Goal: Information Seeking & Learning: Learn about a topic

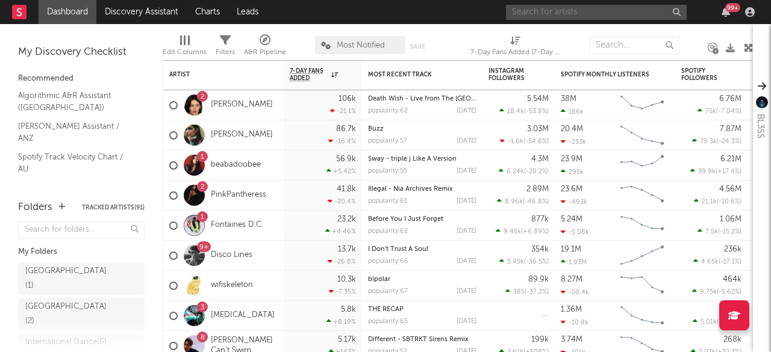
click at [538, 11] on input "text" at bounding box center [596, 12] width 181 height 15
type input "wilsn"
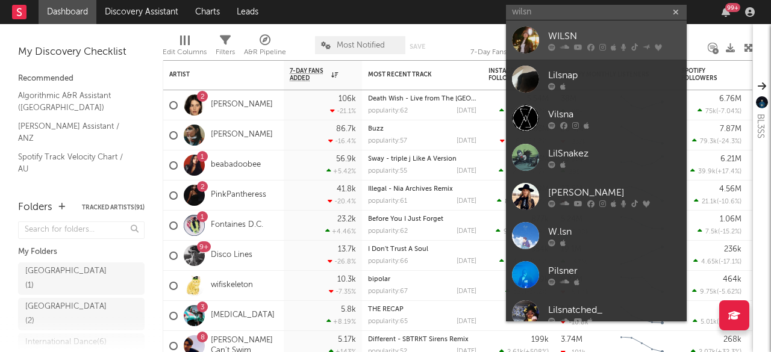
click at [571, 30] on div "WILSN" at bounding box center [614, 36] width 132 height 14
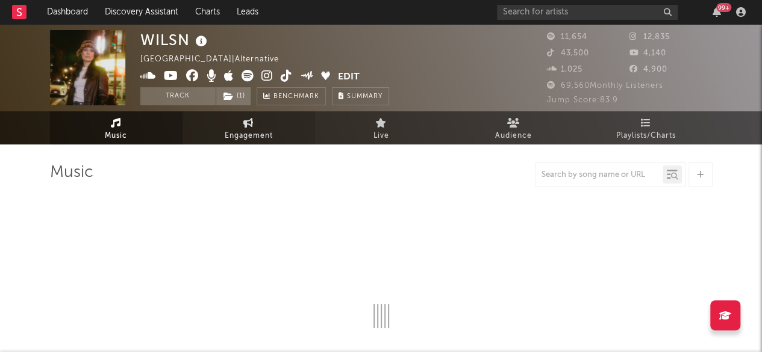
select select "6m"
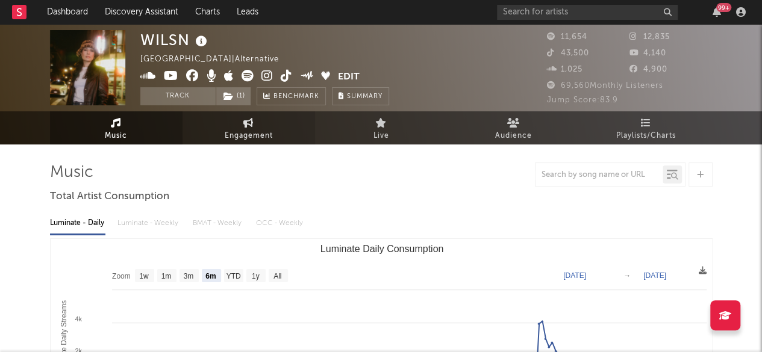
click at [236, 133] on span "Engagement" at bounding box center [249, 136] width 48 height 14
select select "1w"
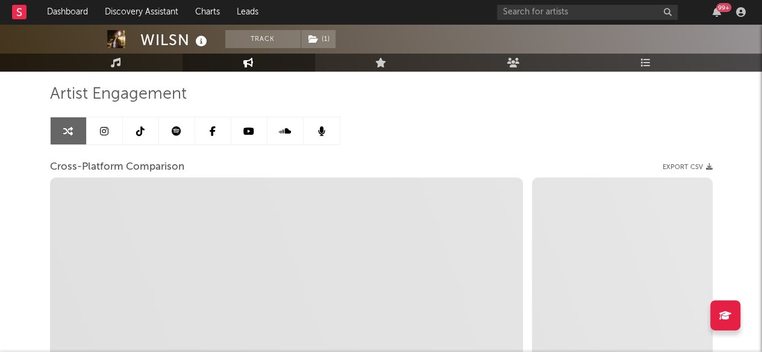
scroll to position [70, 0]
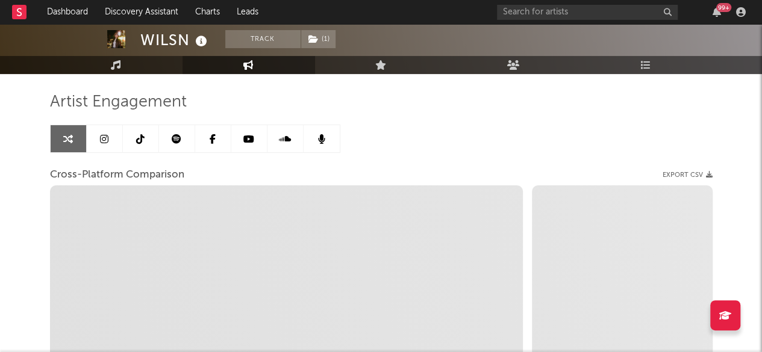
select select "1m"
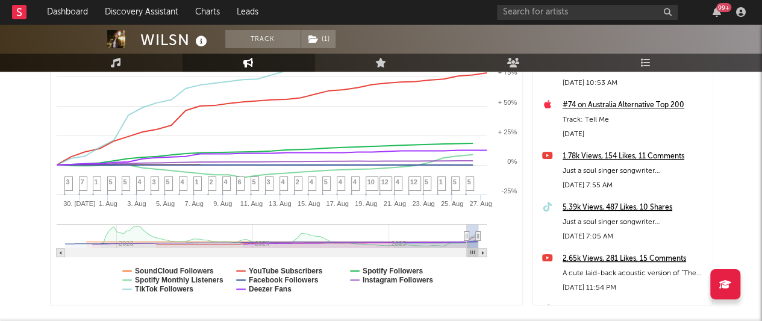
scroll to position [335, 0]
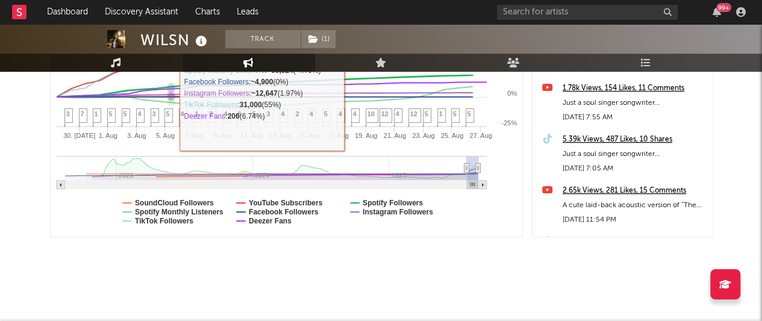
click at [137, 58] on link "Music" at bounding box center [116, 63] width 132 height 18
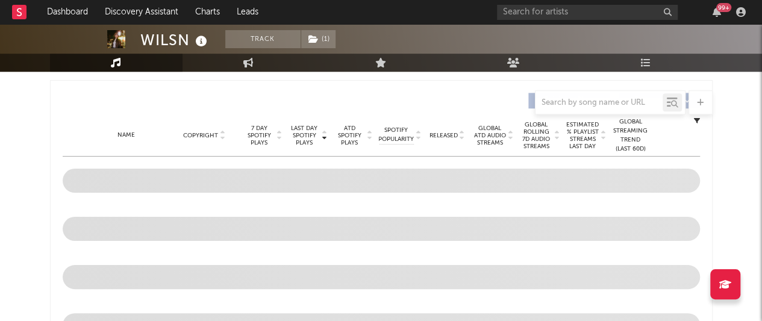
scroll to position [405, 0]
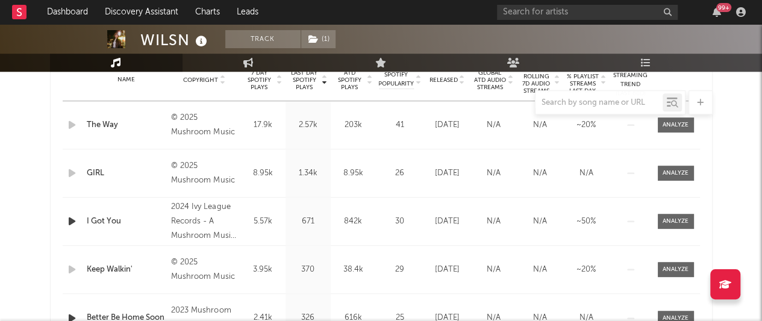
select select "6m"
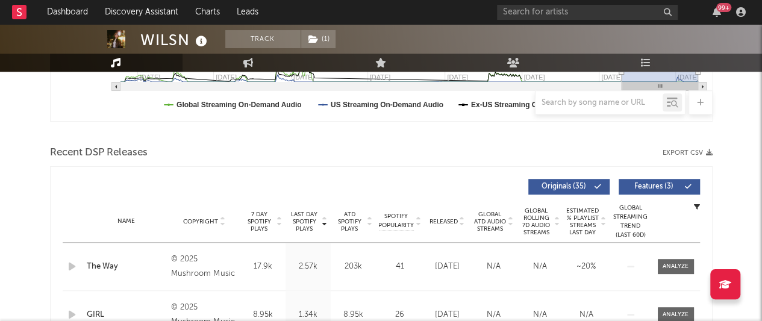
scroll to position [509, 0]
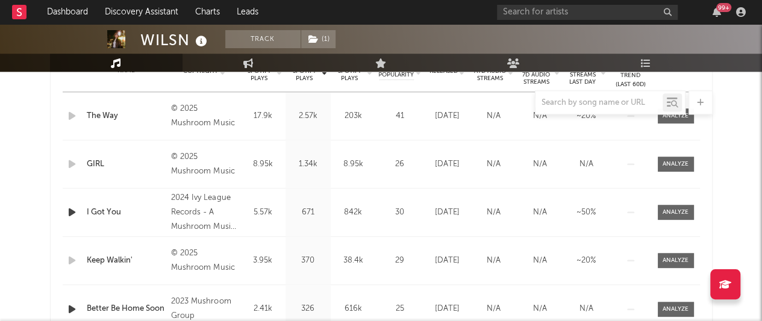
click at [70, 211] on icon "button" at bounding box center [72, 212] width 13 height 15
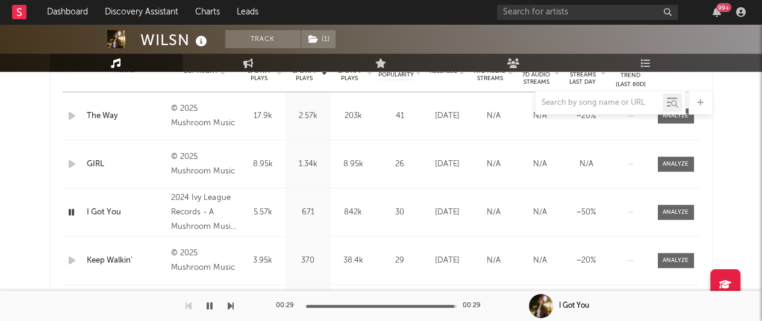
click at [207, 305] on icon "button" at bounding box center [210, 306] width 6 height 10
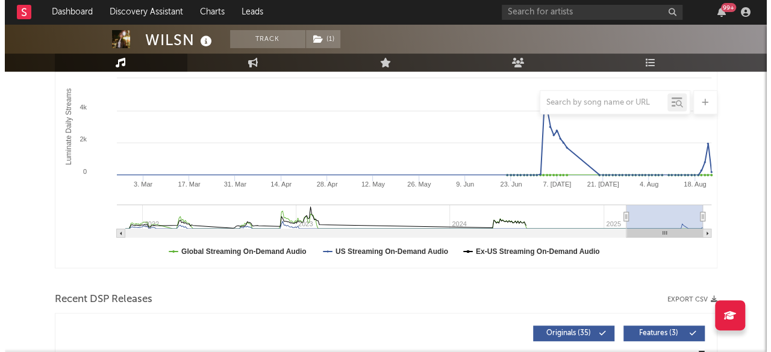
scroll to position [0, 0]
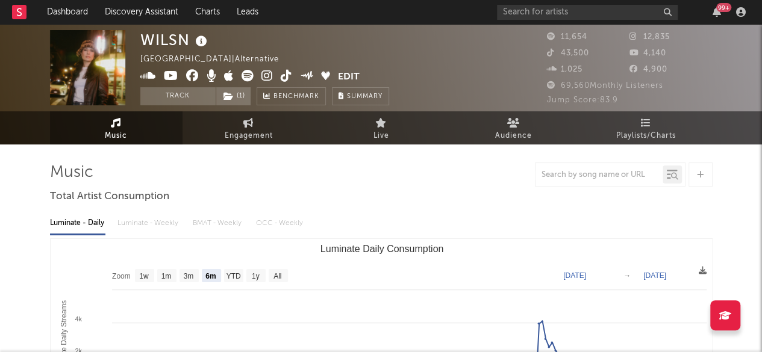
click at [264, 76] on icon at bounding box center [266, 76] width 11 height 12
click at [70, 11] on link "Dashboard" at bounding box center [68, 12] width 58 height 24
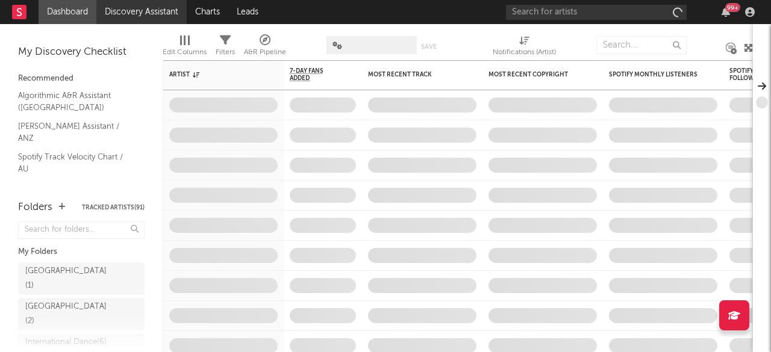
click at [155, 9] on link "Discovery Assistant" at bounding box center [141, 12] width 90 height 24
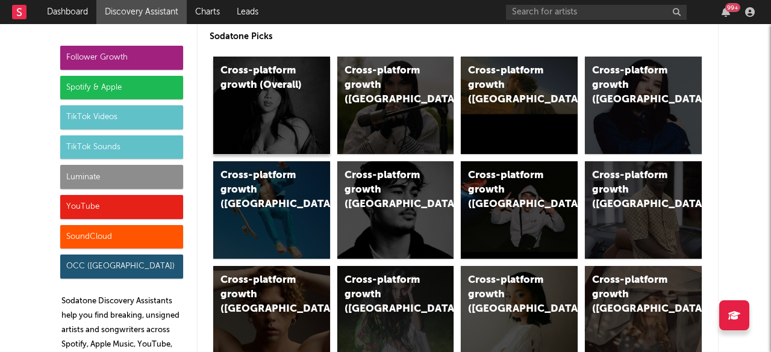
scroll to position [64, 0]
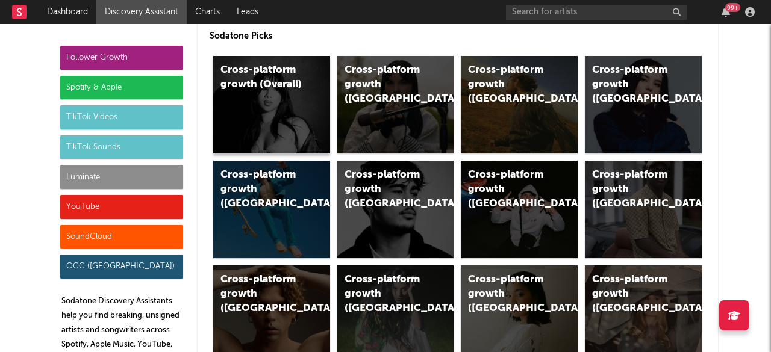
click at [238, 111] on div "Cross-platform growth (Overall)" at bounding box center [271, 105] width 117 height 98
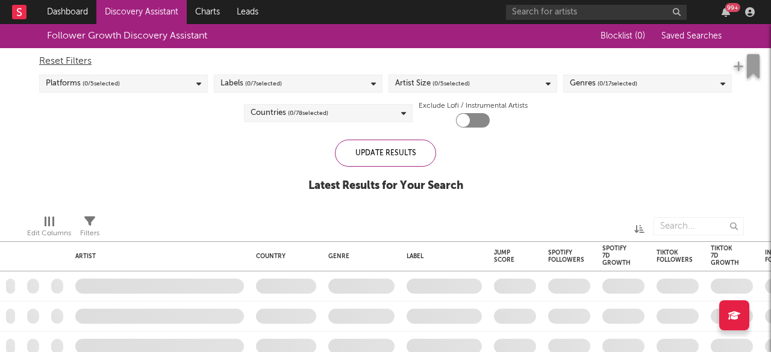
checkbox input "true"
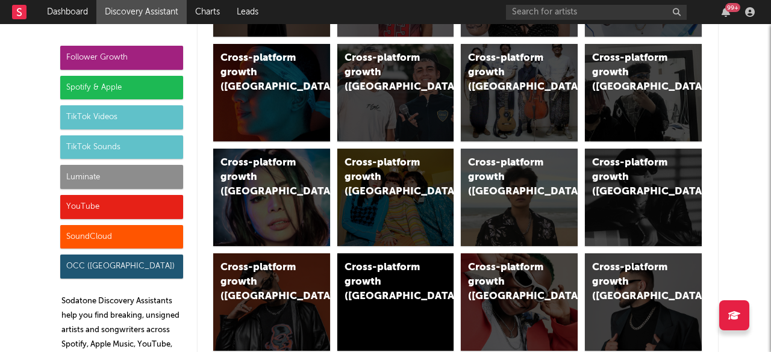
click at [119, 89] on div "Spotify & Apple" at bounding box center [121, 88] width 123 height 24
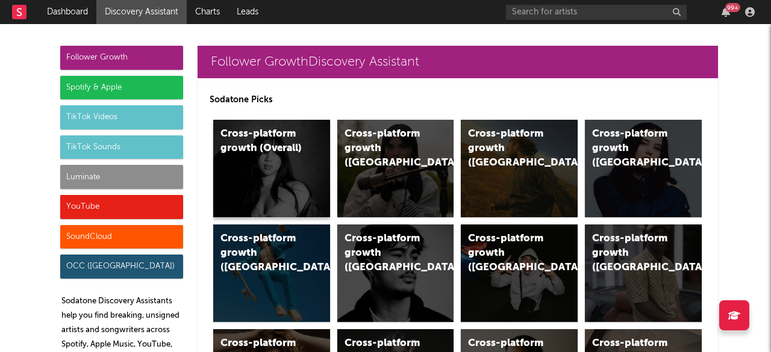
click at [252, 143] on div "Cross-platform growth (Overall)" at bounding box center [261, 141] width 82 height 29
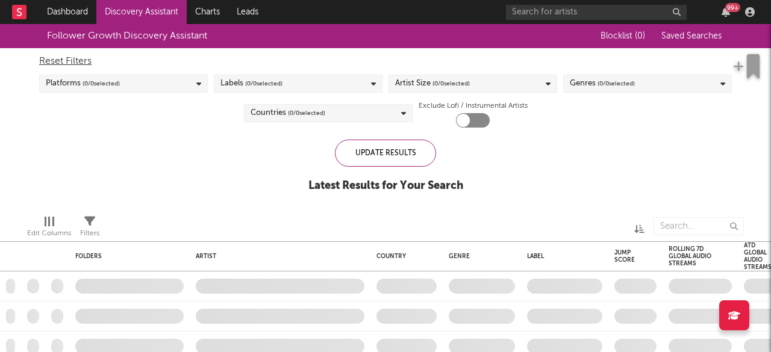
checkbox input "true"
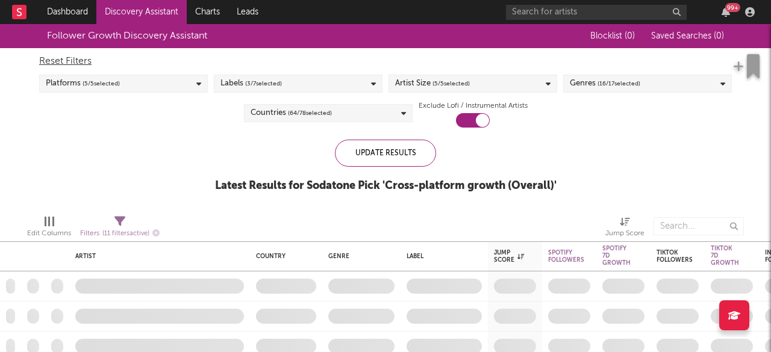
click at [432, 85] on span "( 5 / 5 selected)" at bounding box center [450, 83] width 37 height 14
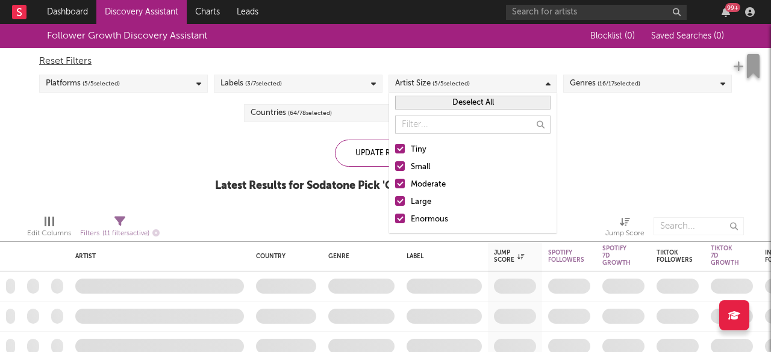
click at [437, 103] on button "Deselect All" at bounding box center [472, 103] width 155 height 14
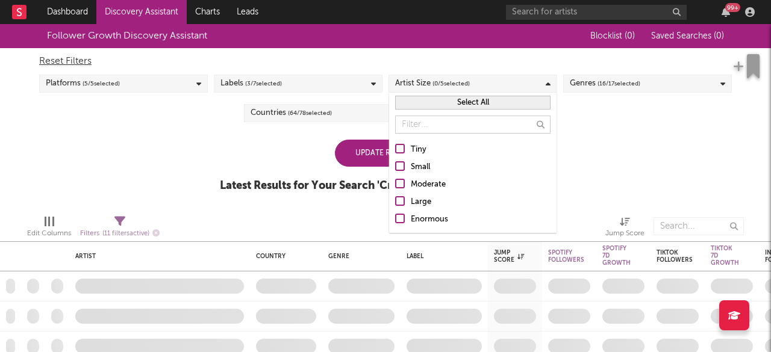
click at [400, 148] on div at bounding box center [400, 149] width 10 height 10
click at [395, 148] on input "Tiny" at bounding box center [395, 150] width 0 height 14
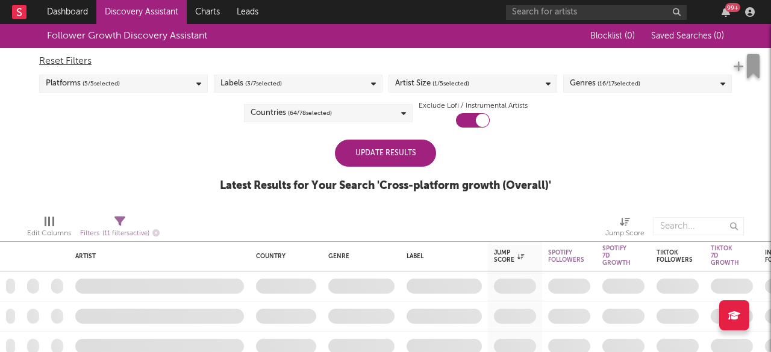
click at [306, 146] on div "Update Results Latest Results for Your Search ' Cross-platform growth (Overall)…" at bounding box center [385, 173] width 331 height 66
click at [396, 152] on div "Update Results" at bounding box center [385, 153] width 101 height 27
click at [358, 114] on div "Countries ( 64 / 78 selected)" at bounding box center [328, 113] width 169 height 18
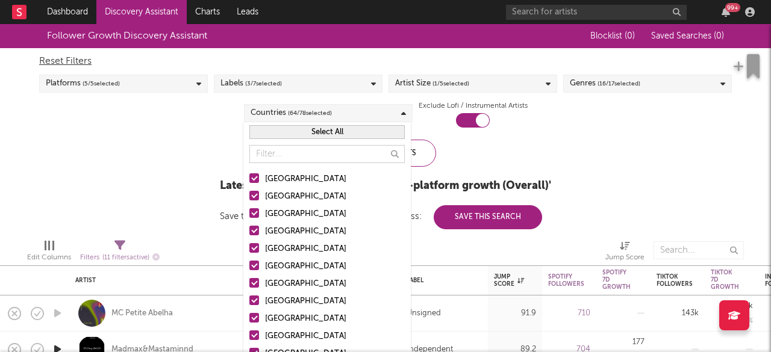
click at [296, 131] on button "Select All" at bounding box center [326, 132] width 155 height 14
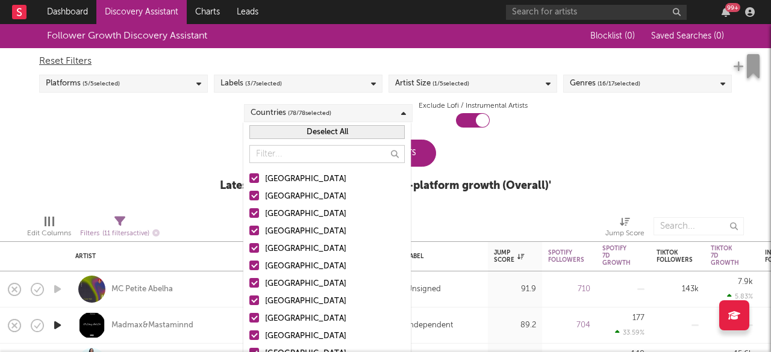
click at [296, 131] on button "Deselect All" at bounding box center [326, 132] width 155 height 14
click at [253, 198] on div at bounding box center [254, 196] width 10 height 10
click at [249, 198] on input "[GEOGRAPHIC_DATA]" at bounding box center [249, 197] width 0 height 14
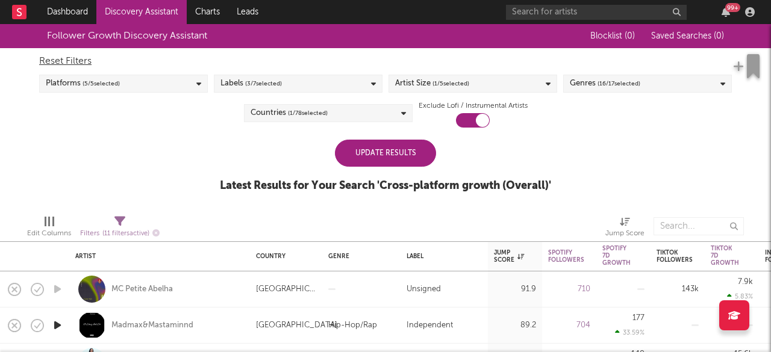
click at [207, 161] on div "Follower Growth Discovery Assistant Blocklist ( 0 ) Saved Searches ( 0 ) Reset …" at bounding box center [385, 114] width 771 height 181
click at [364, 155] on div "Update Results" at bounding box center [385, 153] width 101 height 27
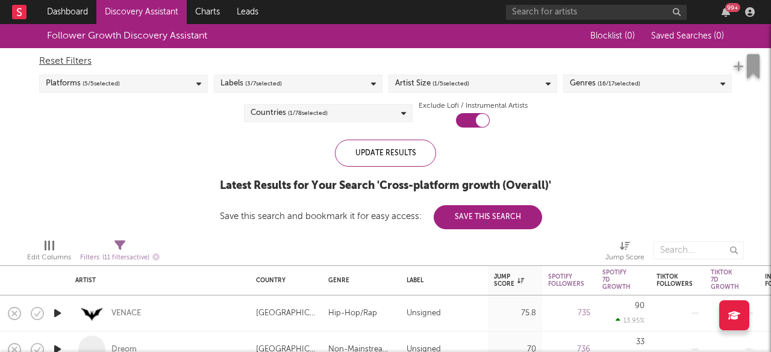
click at [505, 90] on div "Artist Size ( 1 / 5 selected)" at bounding box center [472, 84] width 169 height 18
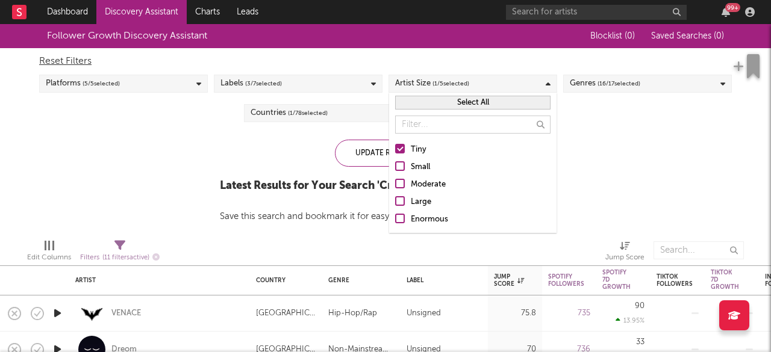
click at [403, 164] on div at bounding box center [400, 166] width 10 height 10
click at [395, 164] on input "Small" at bounding box center [395, 167] width 0 height 14
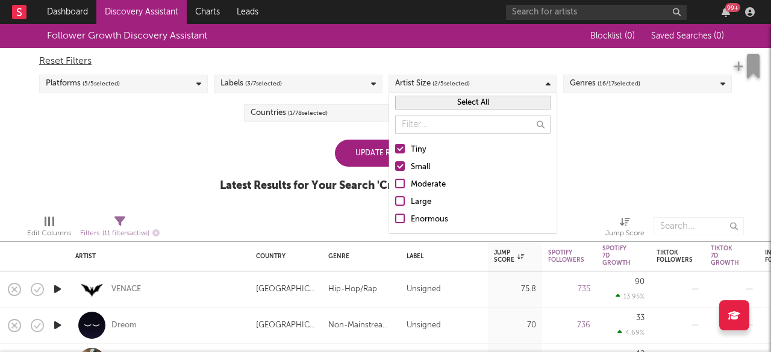
click at [250, 164] on div "Update Results Latest Results for Your Search ' Cross-platform growth (Overall)…" at bounding box center [385, 173] width 331 height 66
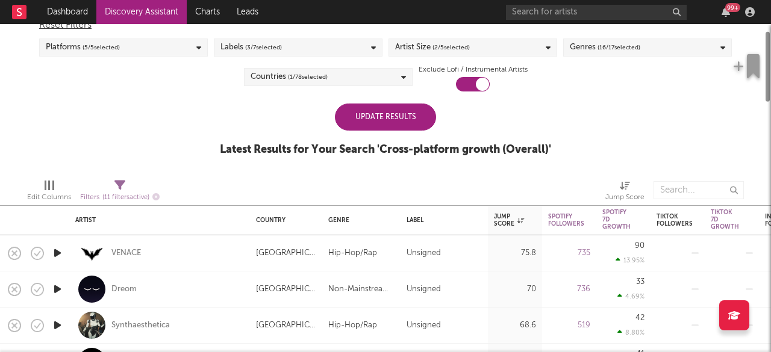
click at [366, 97] on div "Follower Growth Discovery Assistant Blocklist ( 0 ) Saved Searches ( 0 ) Reset …" at bounding box center [385, 78] width 771 height 181
click at [366, 105] on div "Update Results" at bounding box center [385, 117] width 101 height 27
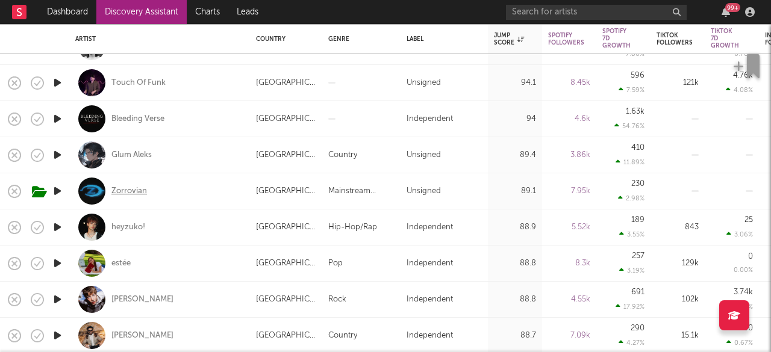
click at [126, 188] on div "Zorrovian" at bounding box center [129, 191] width 36 height 11
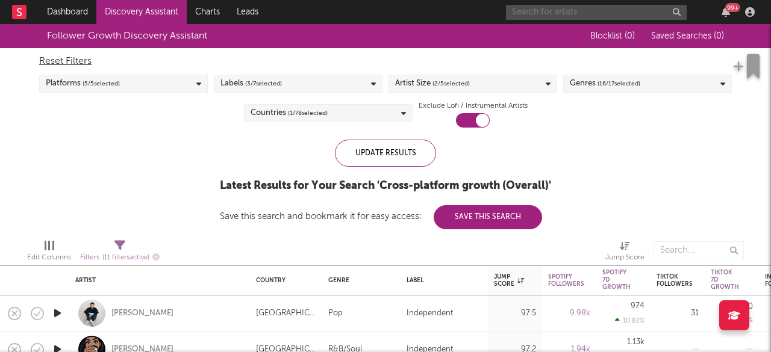
click at [544, 14] on input "text" at bounding box center [596, 12] width 181 height 15
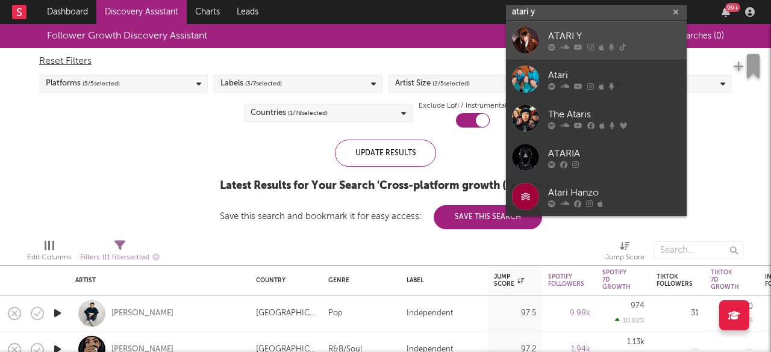
type input "atari y"
click at [619, 27] on link "ATARI Y" at bounding box center [596, 39] width 181 height 39
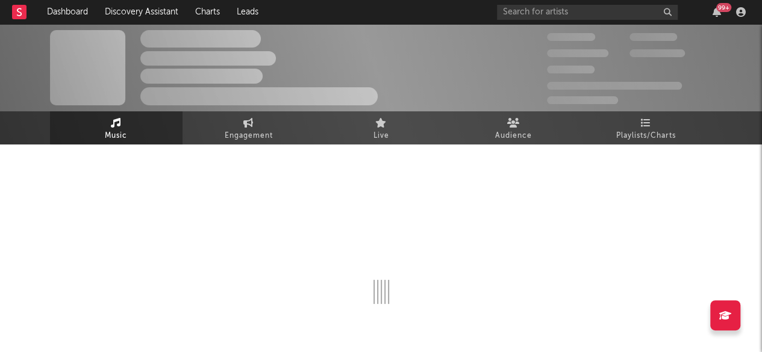
select select "6m"
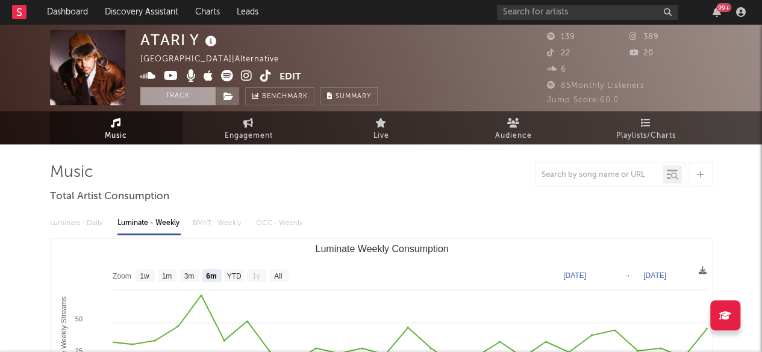
click at [182, 91] on button "Track" at bounding box center [177, 96] width 75 height 18
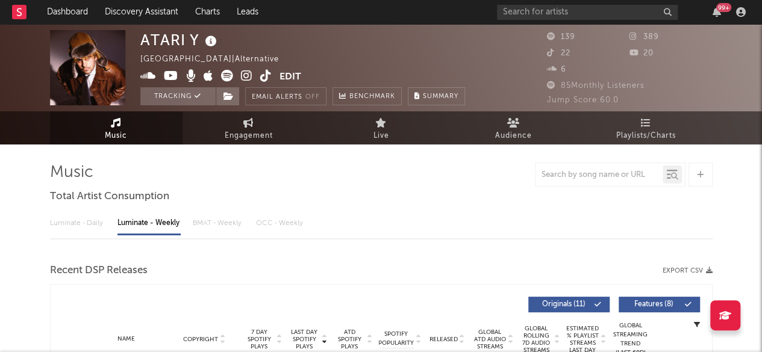
select select "6m"
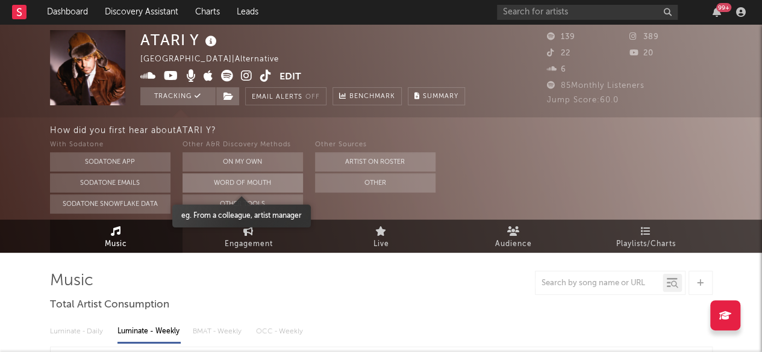
click at [260, 181] on button "Word Of Mouth" at bounding box center [242, 182] width 120 height 19
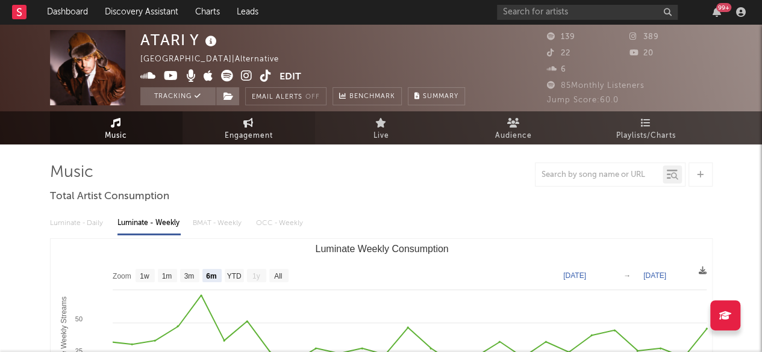
click at [232, 119] on link "Engagement" at bounding box center [248, 127] width 132 height 33
select select "1w"
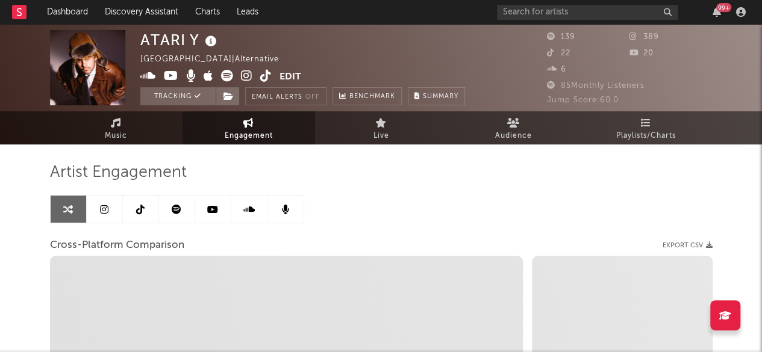
select select "1m"
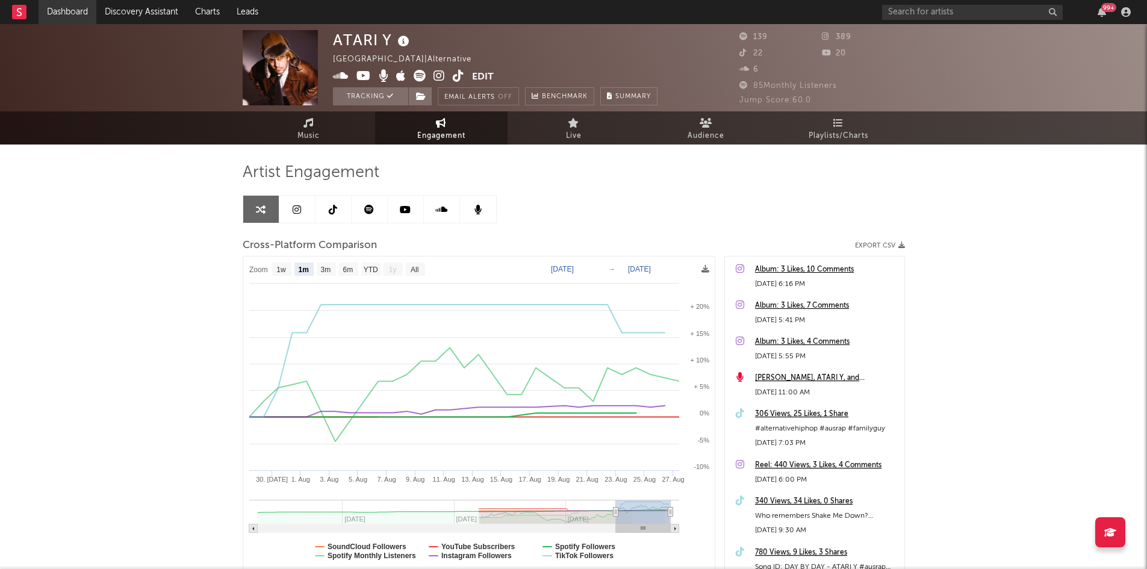
click at [45, 10] on link "Dashboard" at bounding box center [68, 12] width 58 height 24
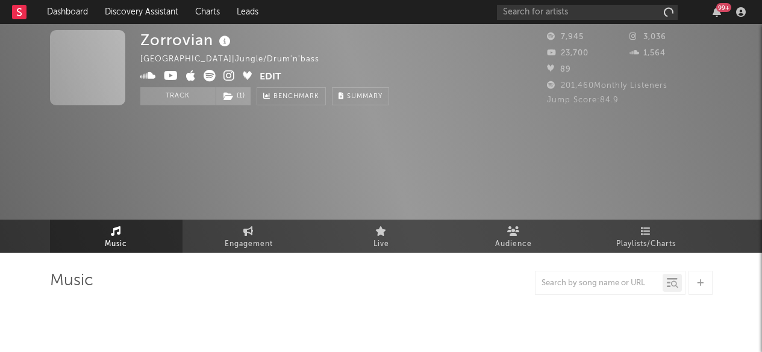
select select "1w"
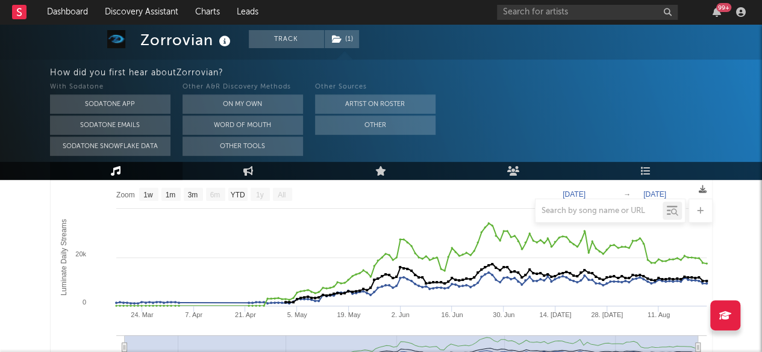
scroll to position [189, 0]
click at [536, 57] on div at bounding box center [381, 65] width 762 height 229
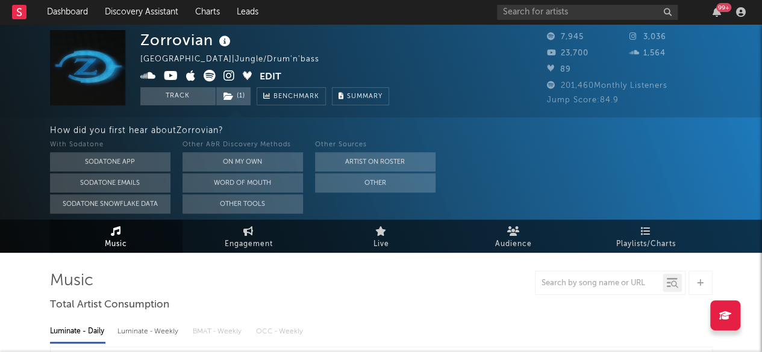
click at [229, 76] on icon at bounding box center [228, 76] width 11 height 12
